Goal: Obtain resource: Download file/media

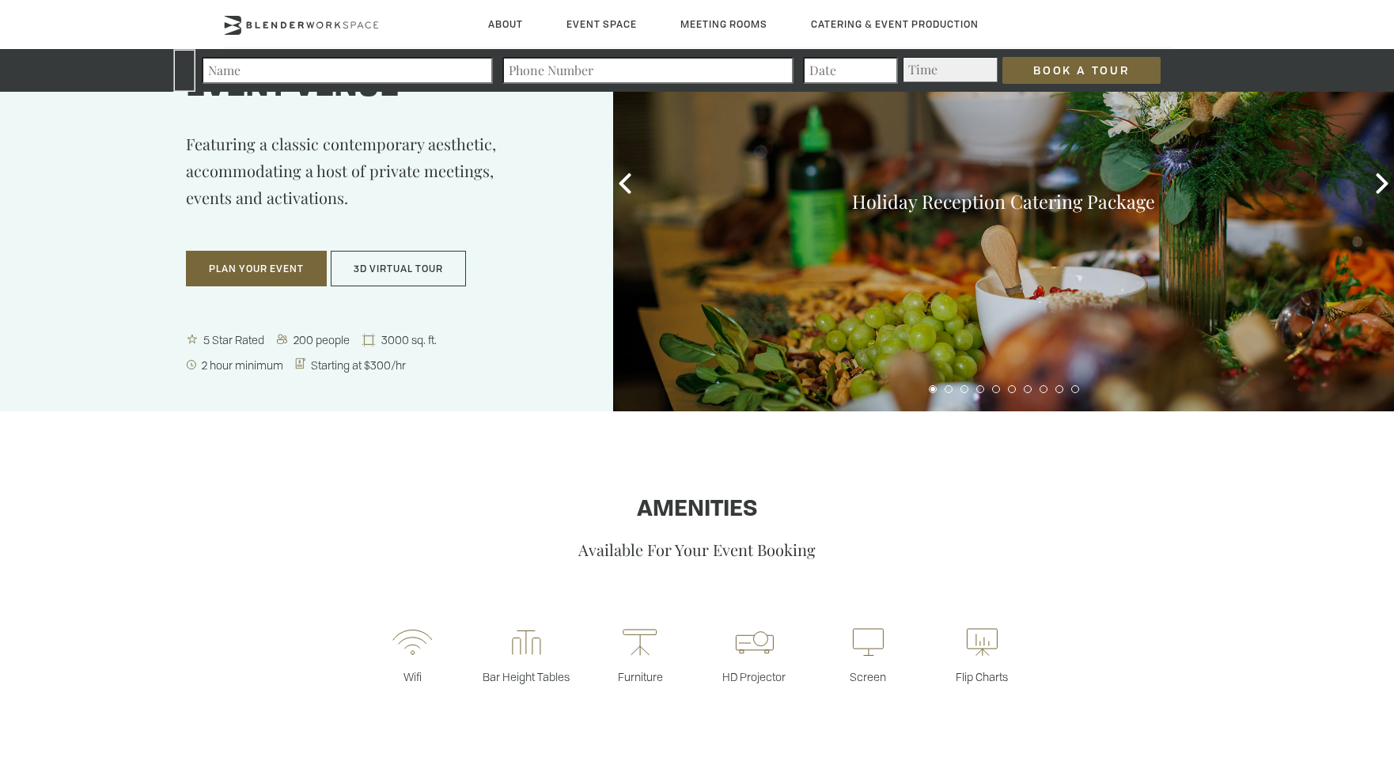
scroll to position [165, 0]
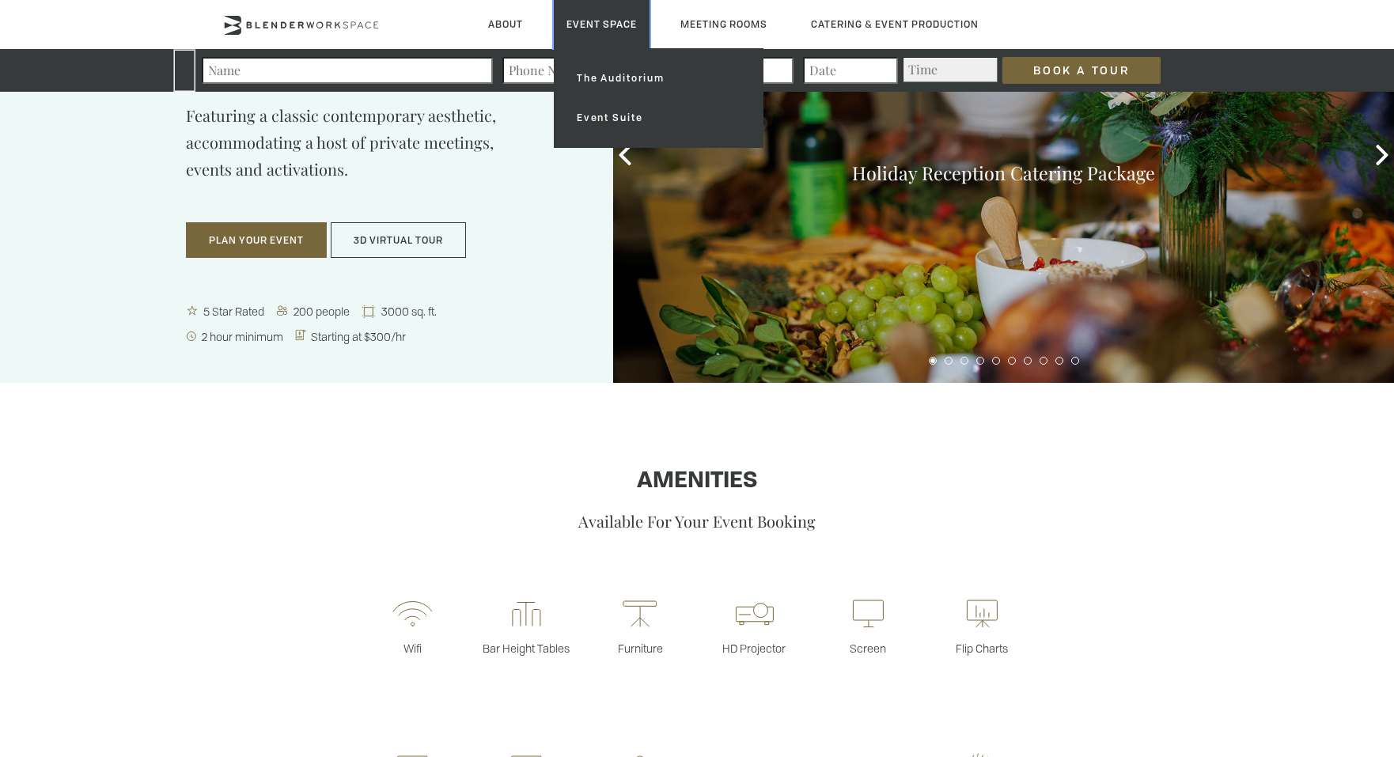
click at [610, 16] on link "Event Space" at bounding box center [602, 24] width 96 height 48
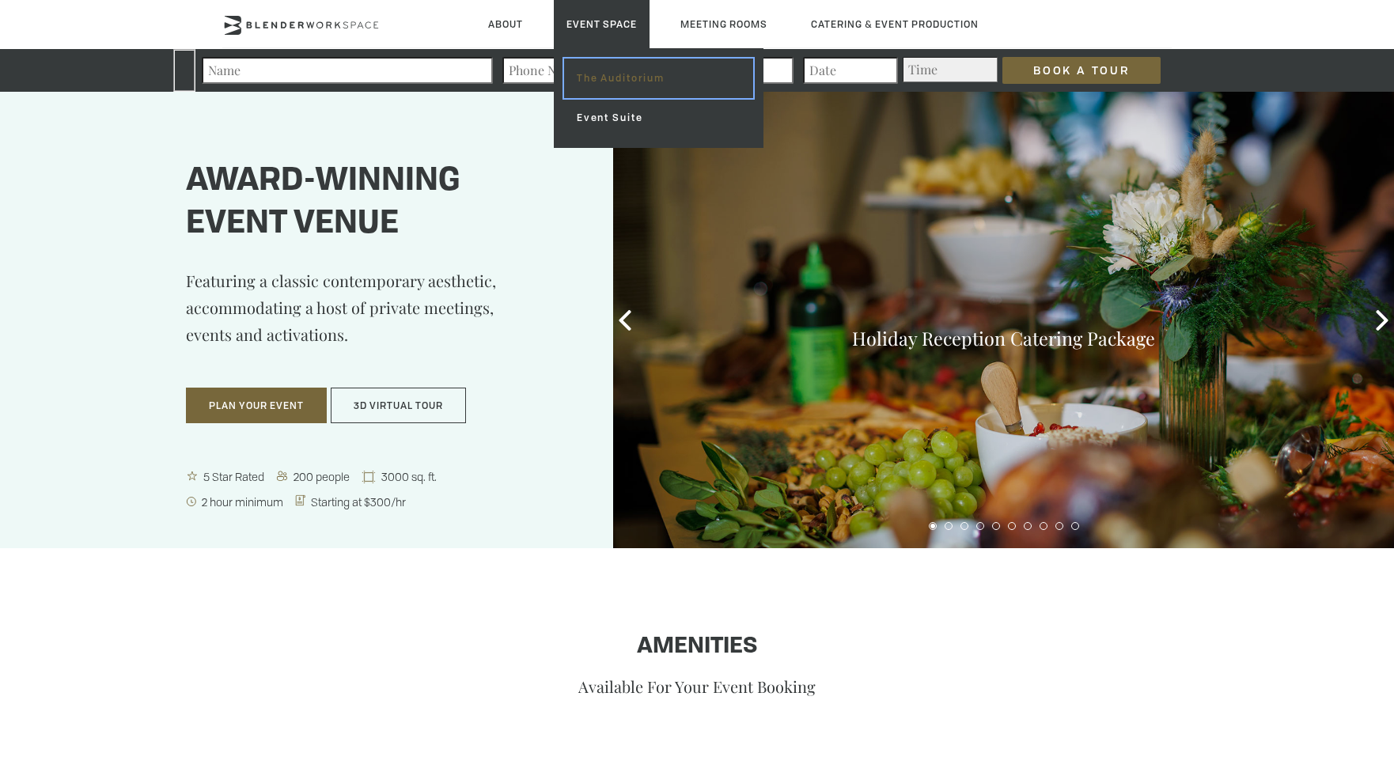
click at [623, 82] on link "The Auditorium" at bounding box center [658, 79] width 189 height 40
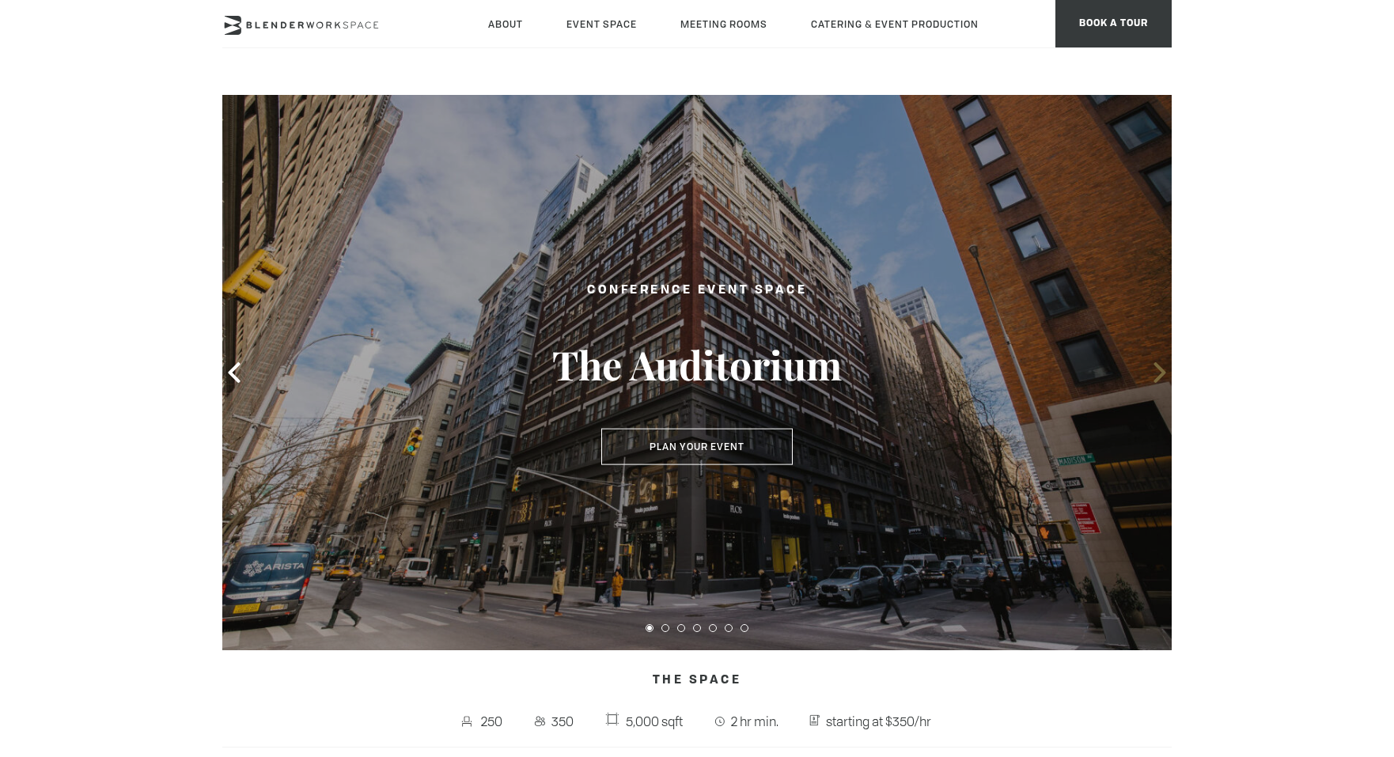
click at [1155, 375] on icon at bounding box center [1160, 372] width 21 height 21
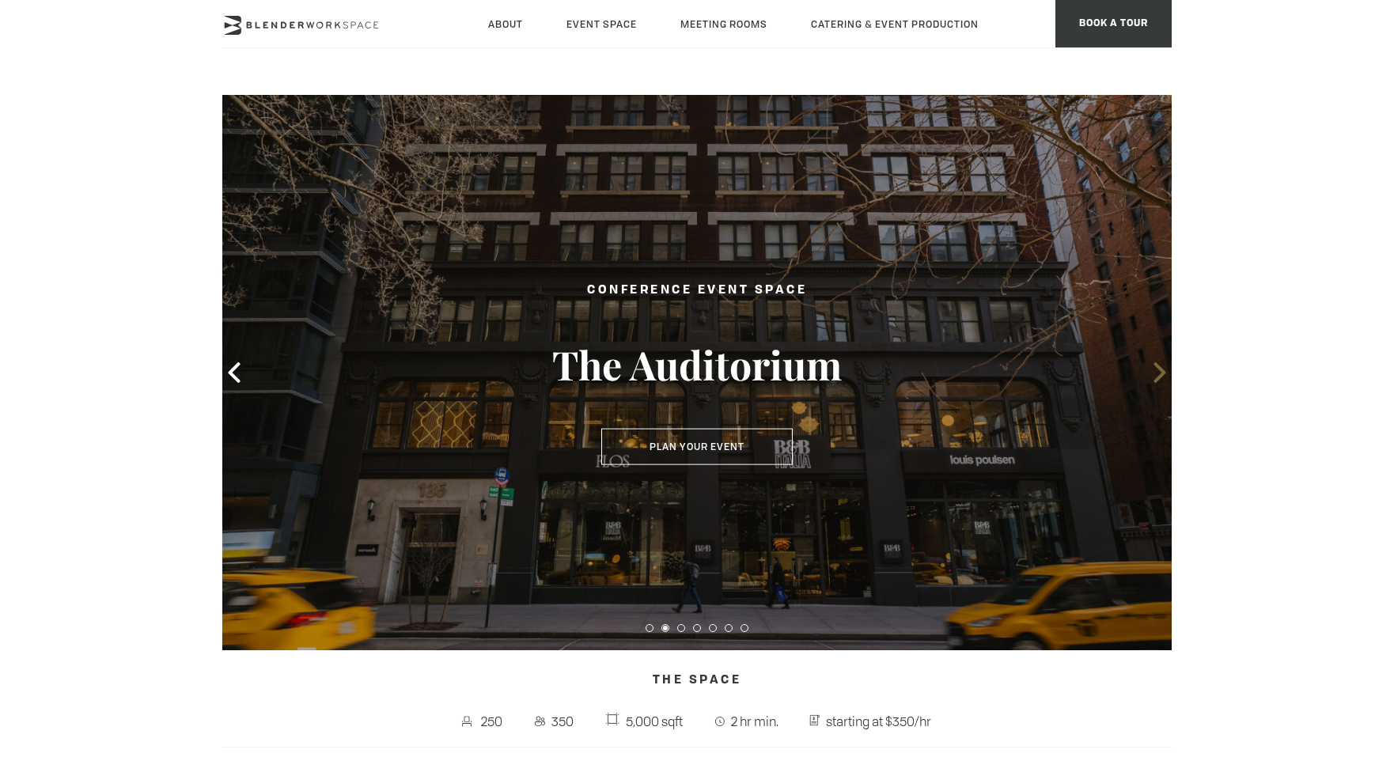
click at [1155, 375] on icon at bounding box center [1160, 372] width 21 height 21
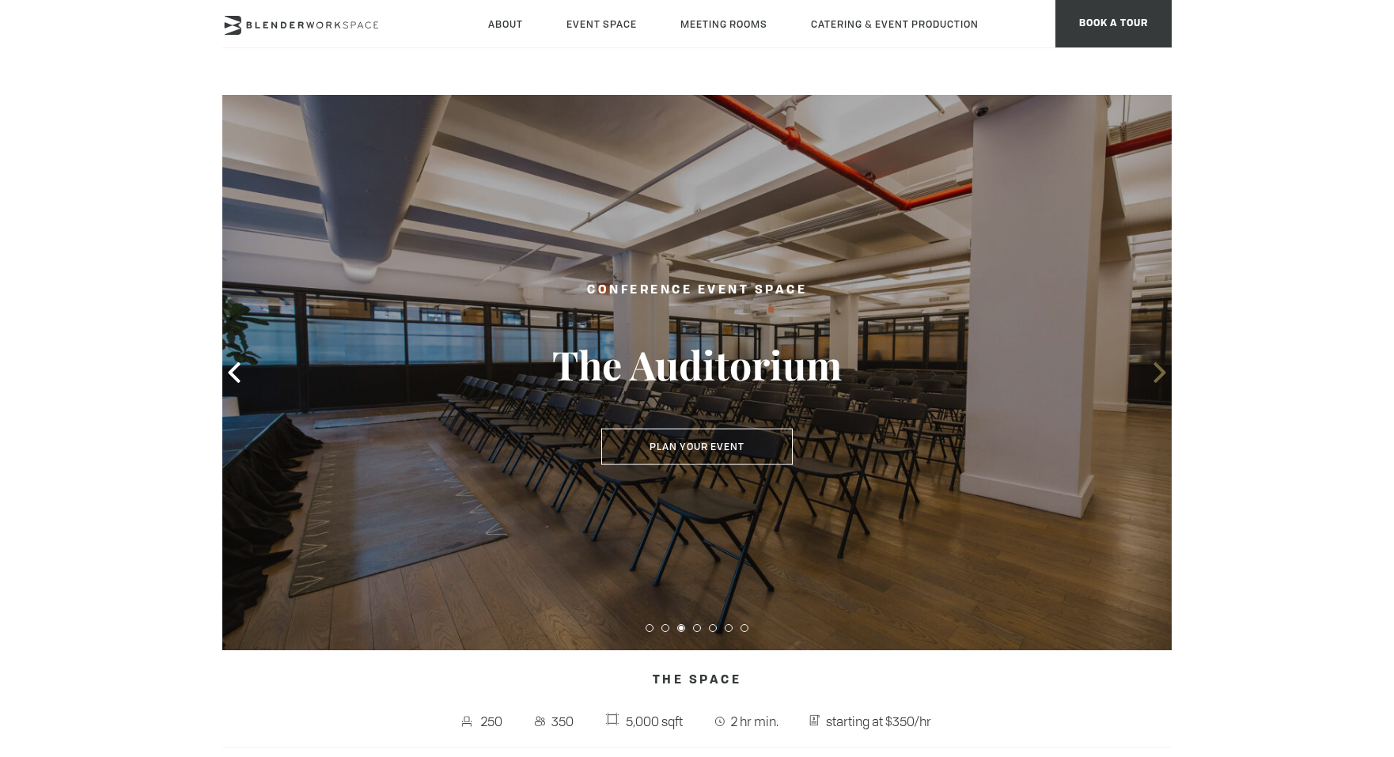
click at [1155, 375] on icon at bounding box center [1160, 372] width 21 height 21
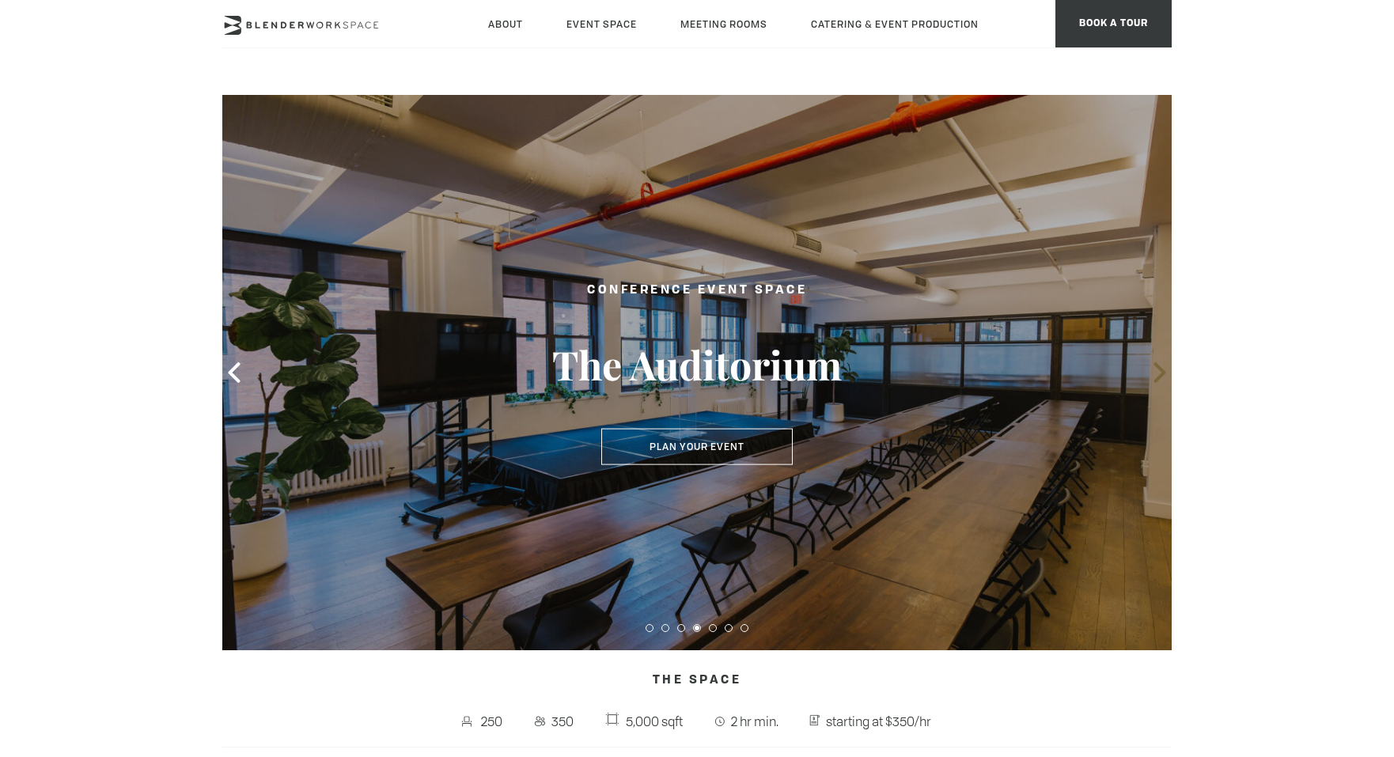
click at [1155, 375] on icon at bounding box center [1160, 372] width 21 height 21
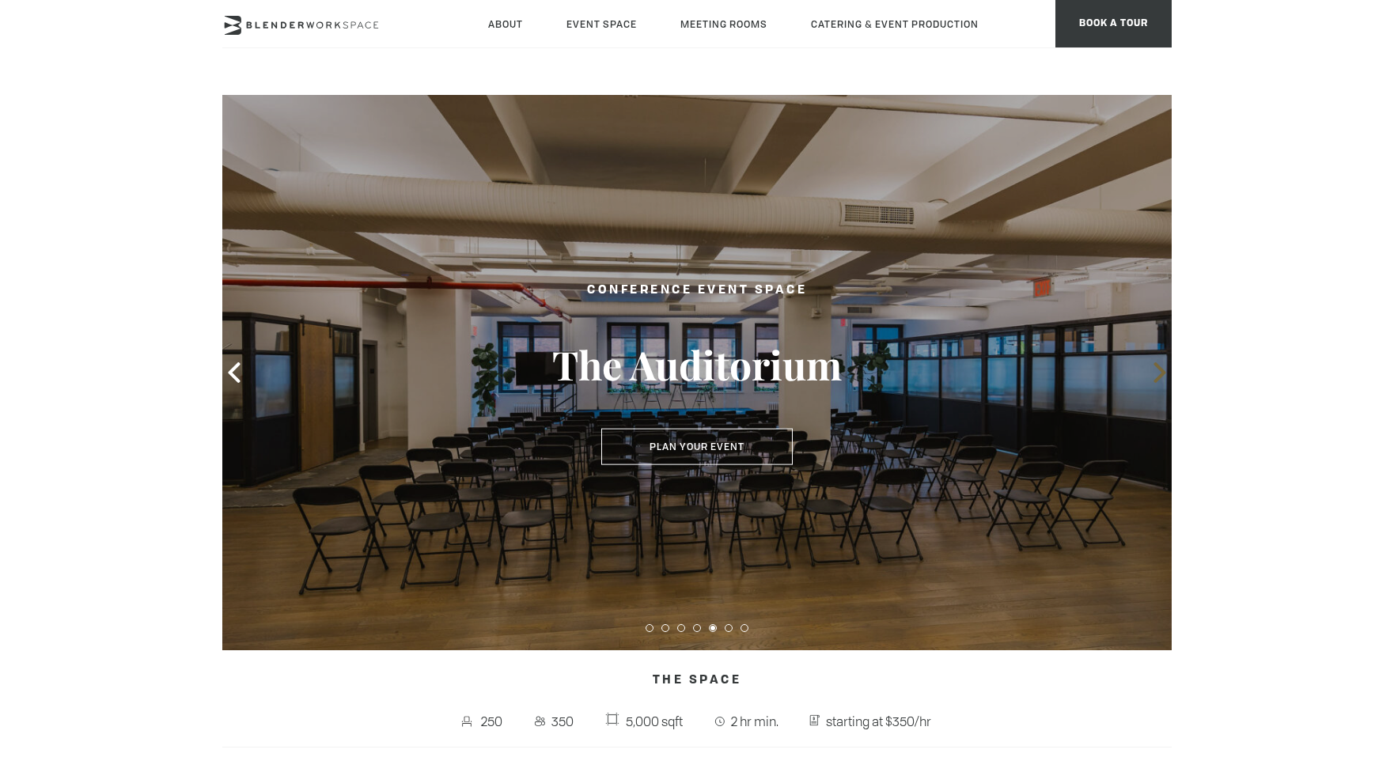
click at [1155, 375] on icon at bounding box center [1160, 372] width 21 height 21
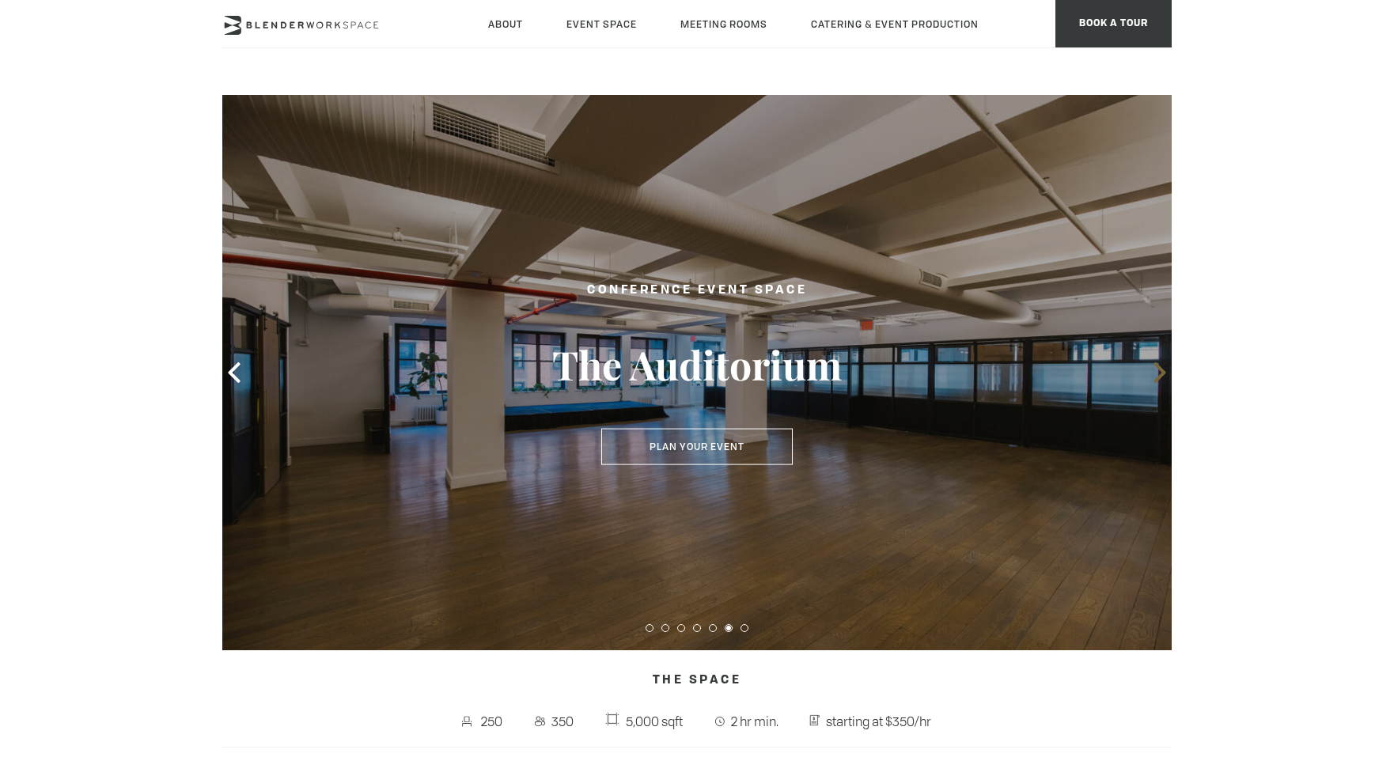
click at [1155, 375] on icon at bounding box center [1160, 372] width 21 height 21
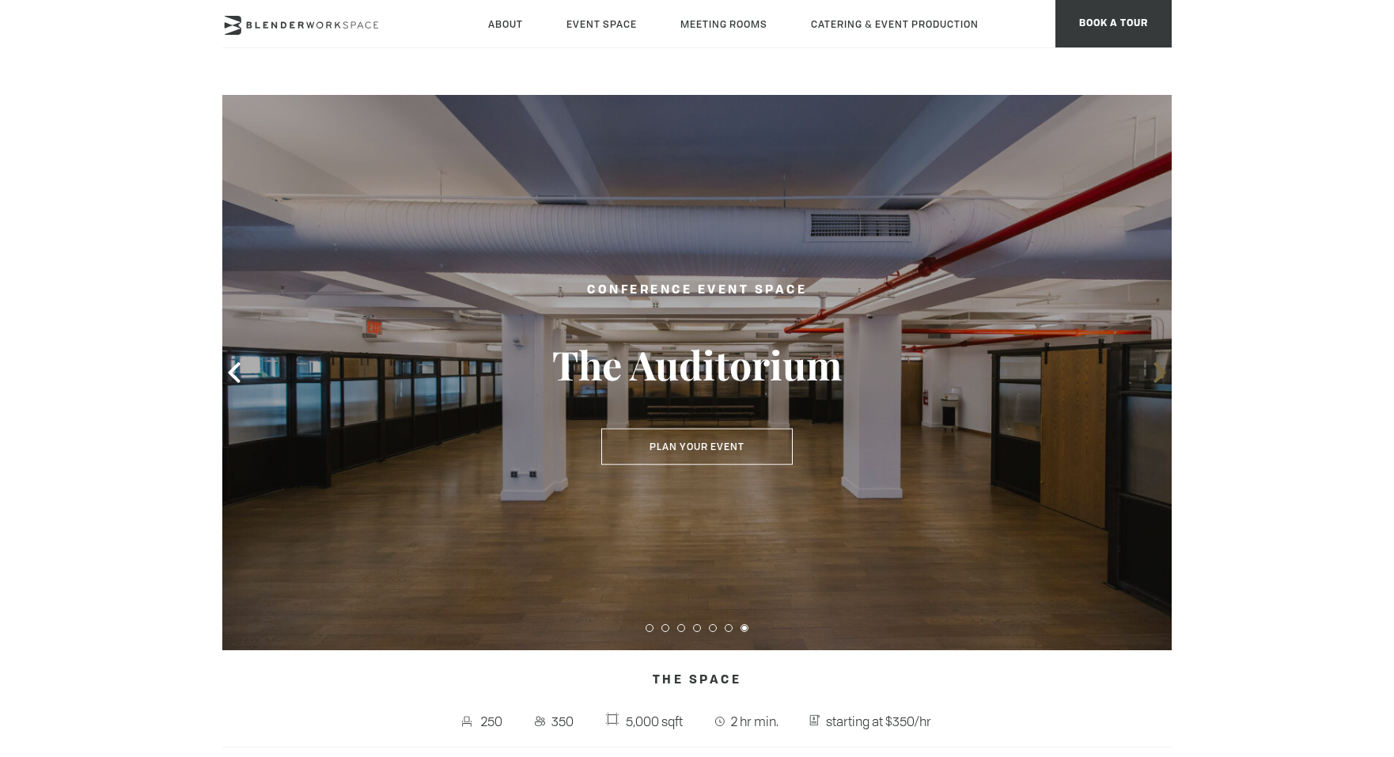
click at [1155, 375] on icon at bounding box center [1160, 372] width 21 height 21
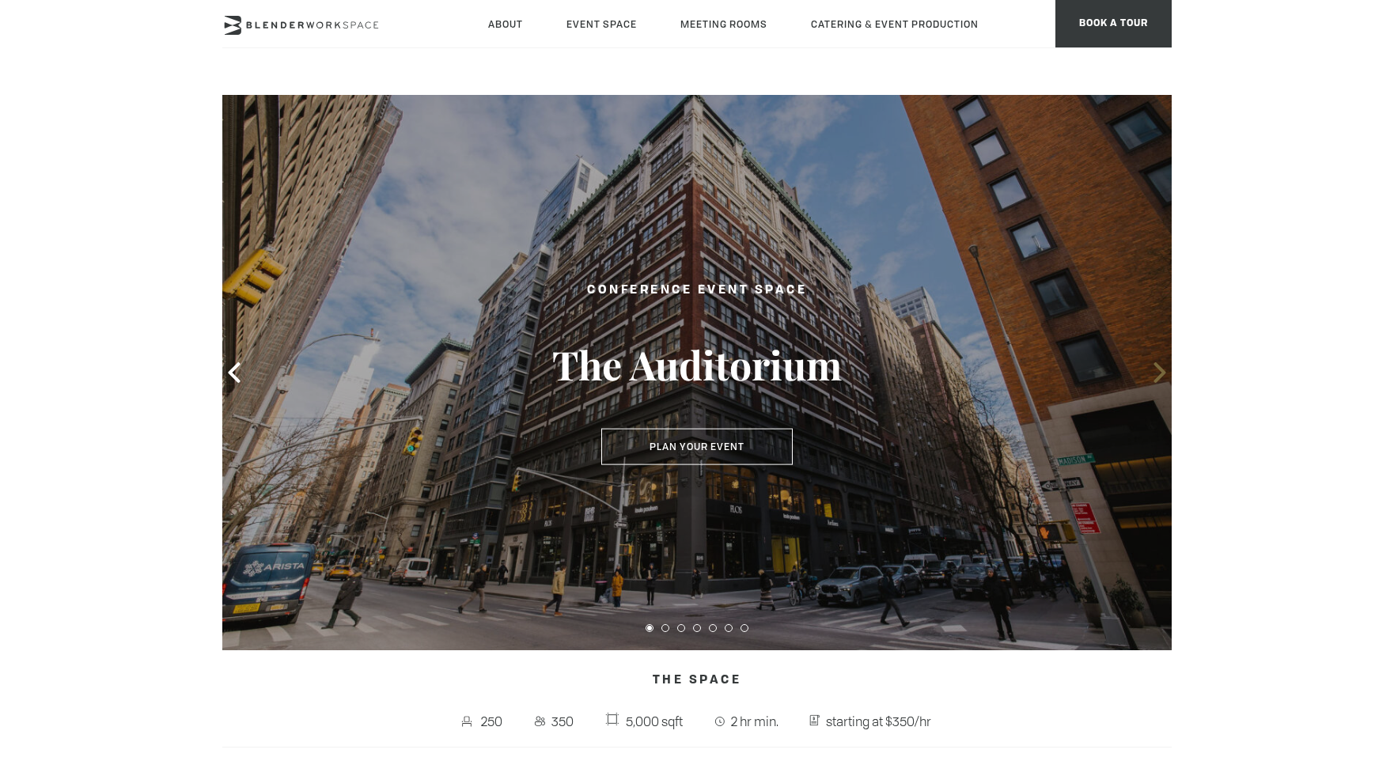
click at [1155, 375] on icon at bounding box center [1160, 372] width 21 height 21
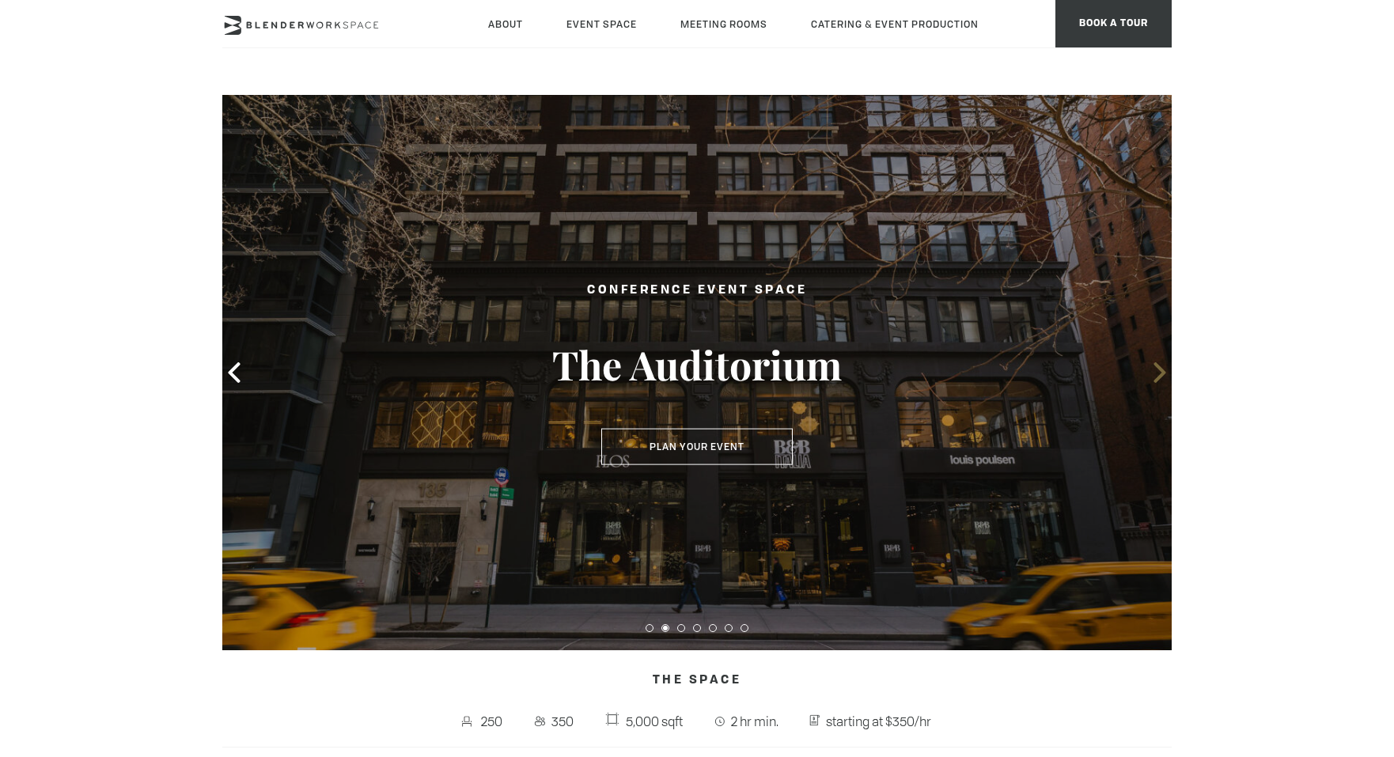
click at [1155, 374] on icon at bounding box center [1160, 372] width 21 height 21
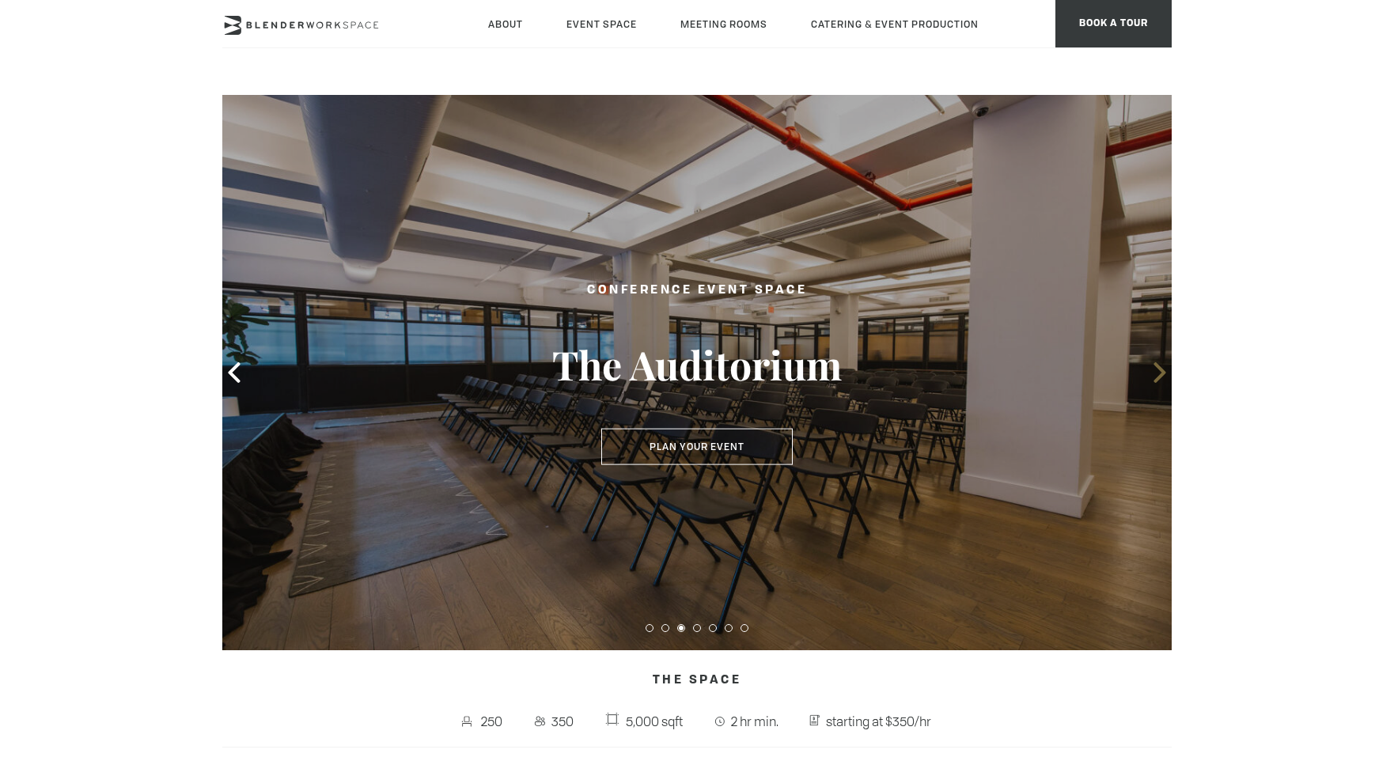
click at [1155, 374] on icon at bounding box center [1160, 372] width 21 height 21
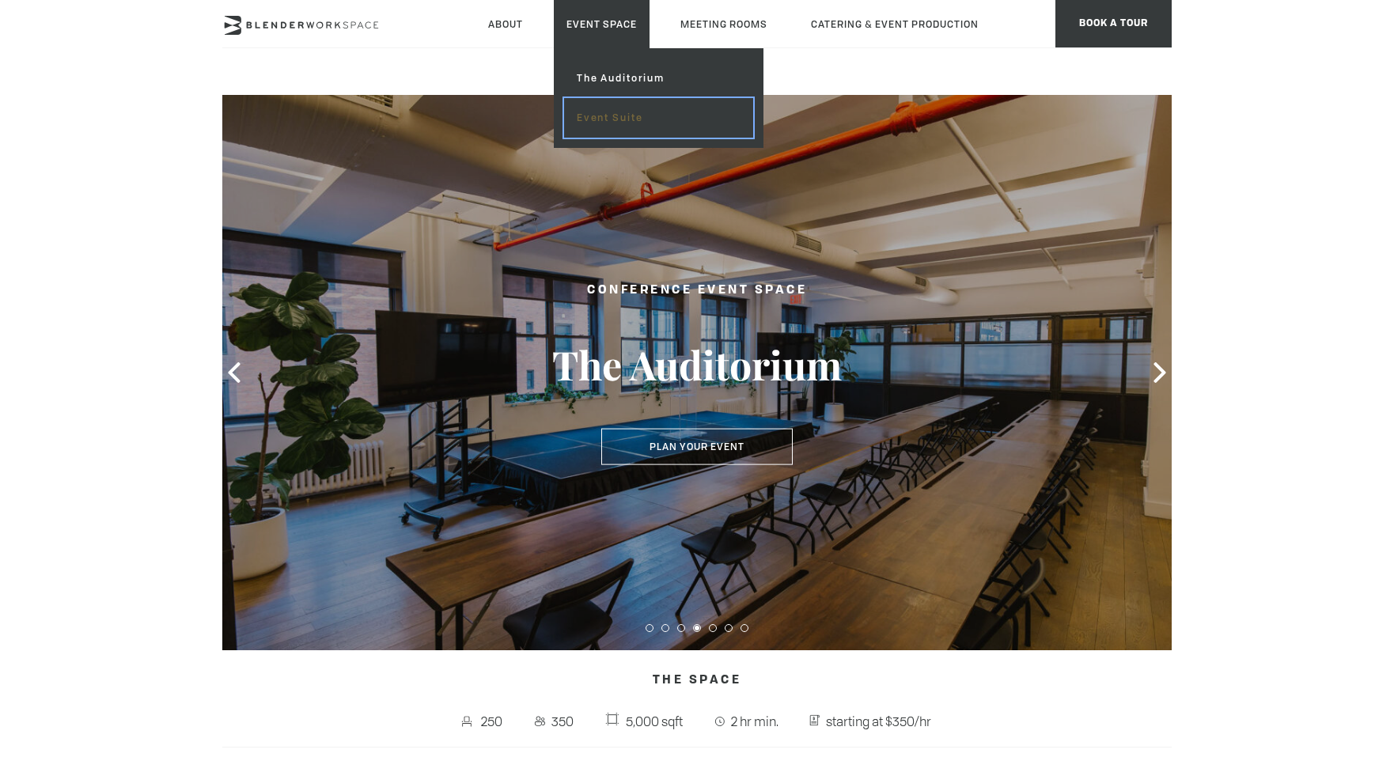
click at [621, 123] on link "Event Suite" at bounding box center [658, 118] width 189 height 40
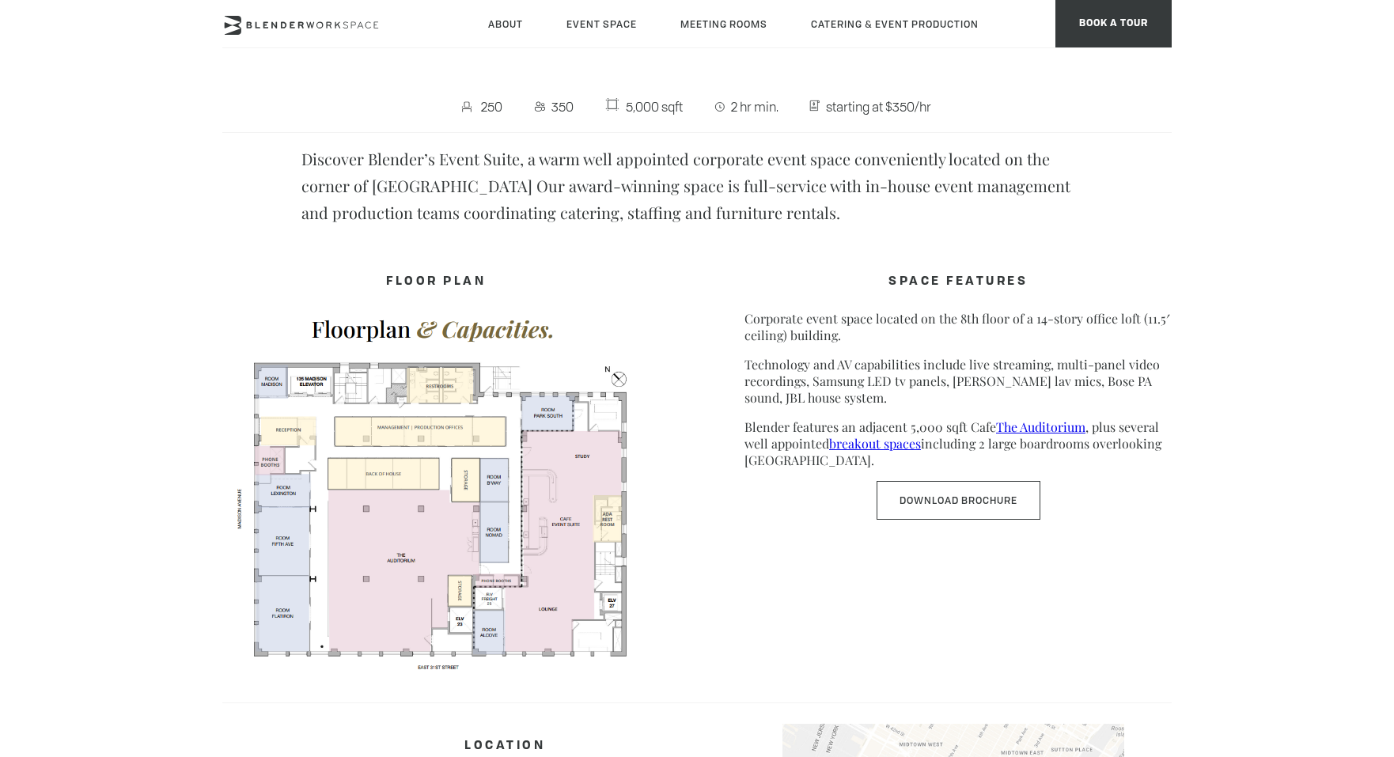
scroll to position [639, 0]
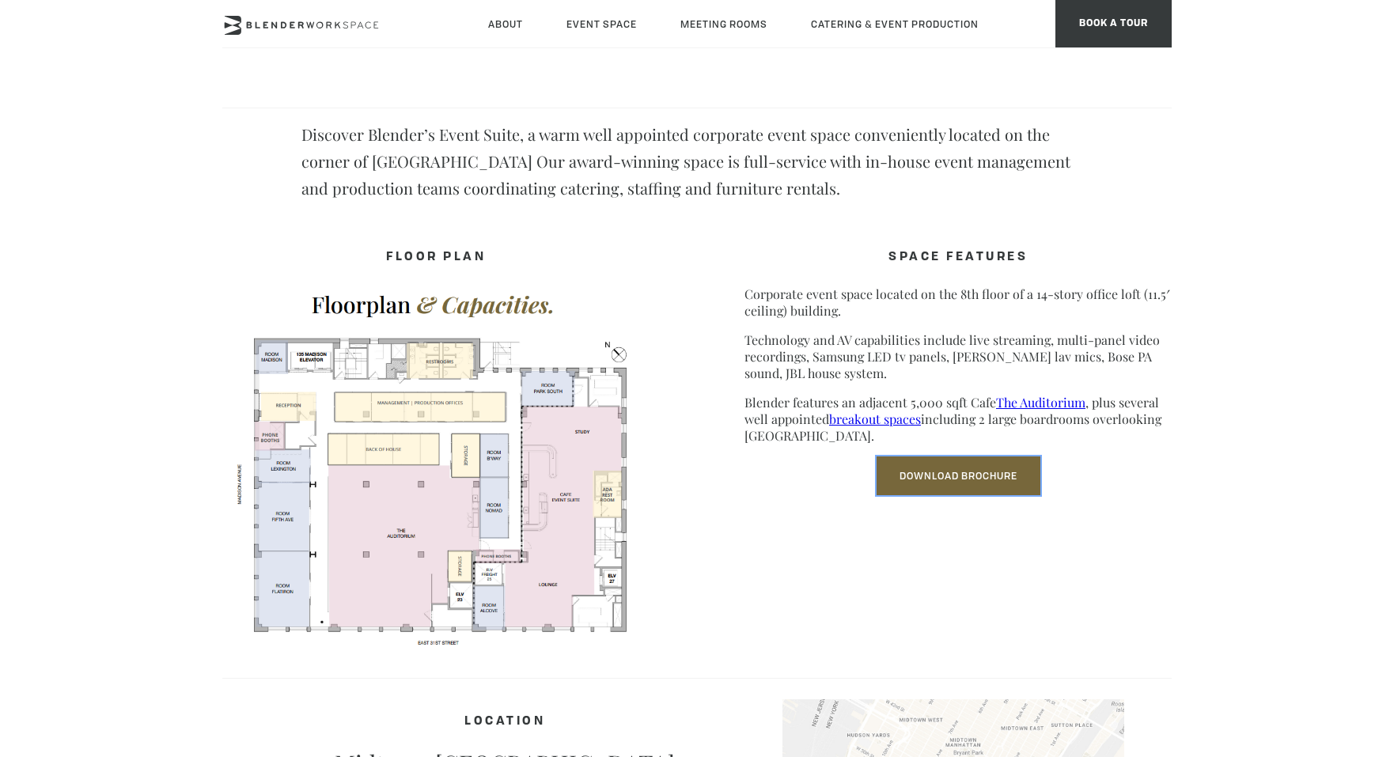
click at [965, 472] on link "Download Brochure" at bounding box center [959, 476] width 164 height 39
